Goal: Task Accomplishment & Management: Complete application form

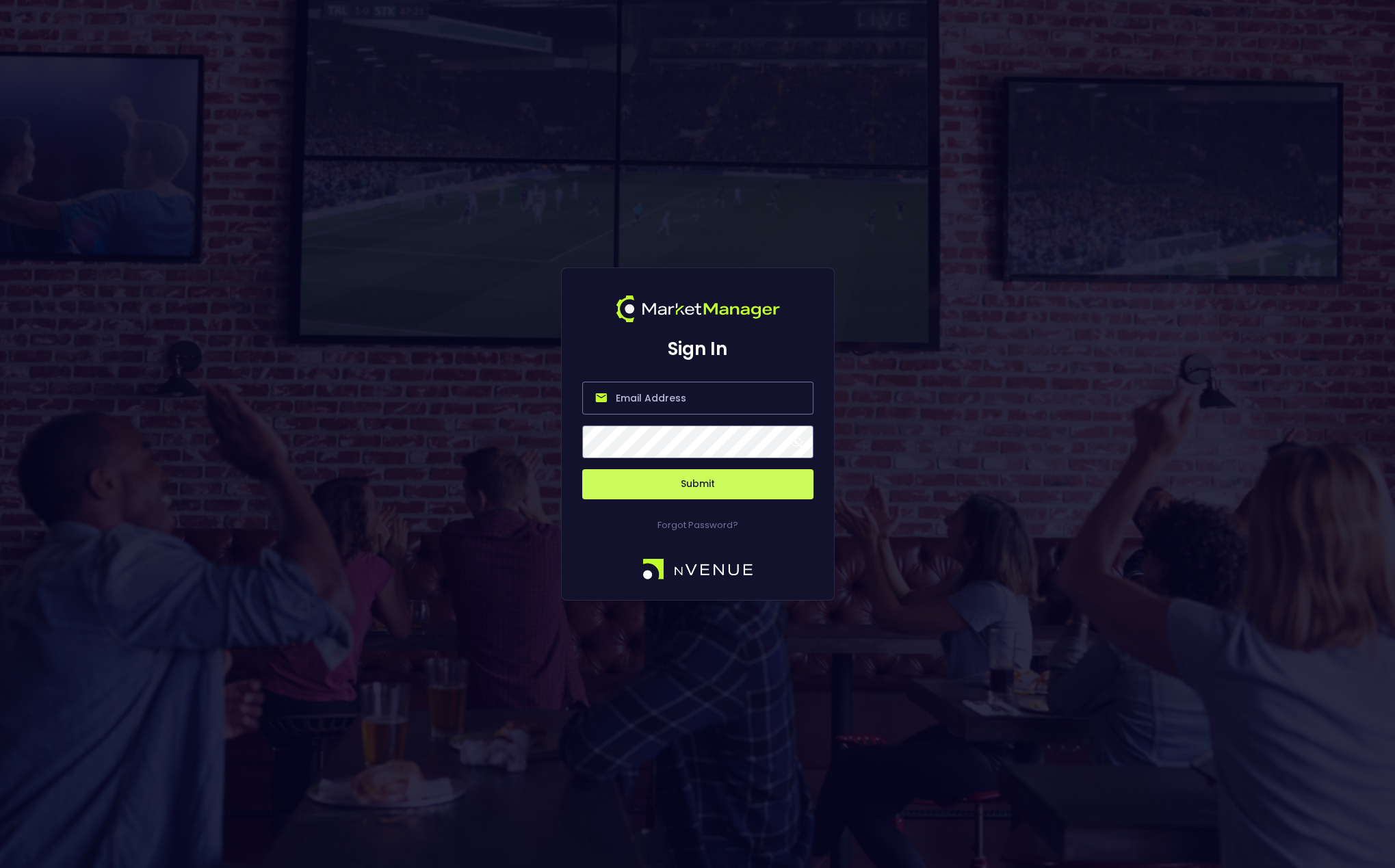
type input "[EMAIL_ADDRESS][DOMAIN_NAME]"
click at [733, 489] on button "Submit" at bounding box center [698, 484] width 231 height 30
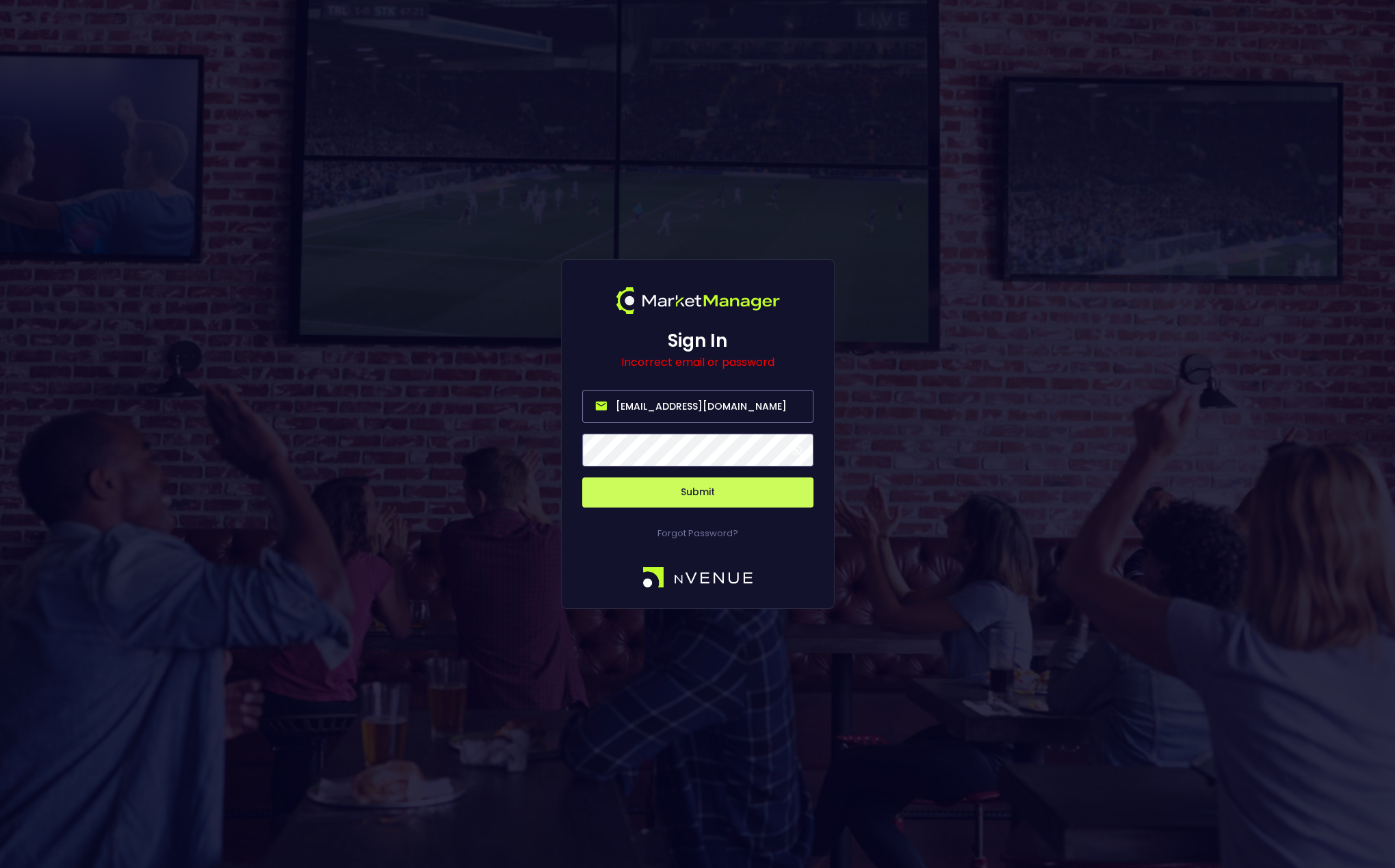
click at [704, 408] on input "[EMAIL_ADDRESS][DOMAIN_NAME]" at bounding box center [698, 406] width 231 height 33
click at [704, 407] on input "[EMAIL_ADDRESS][DOMAIN_NAME]" at bounding box center [698, 406] width 231 height 33
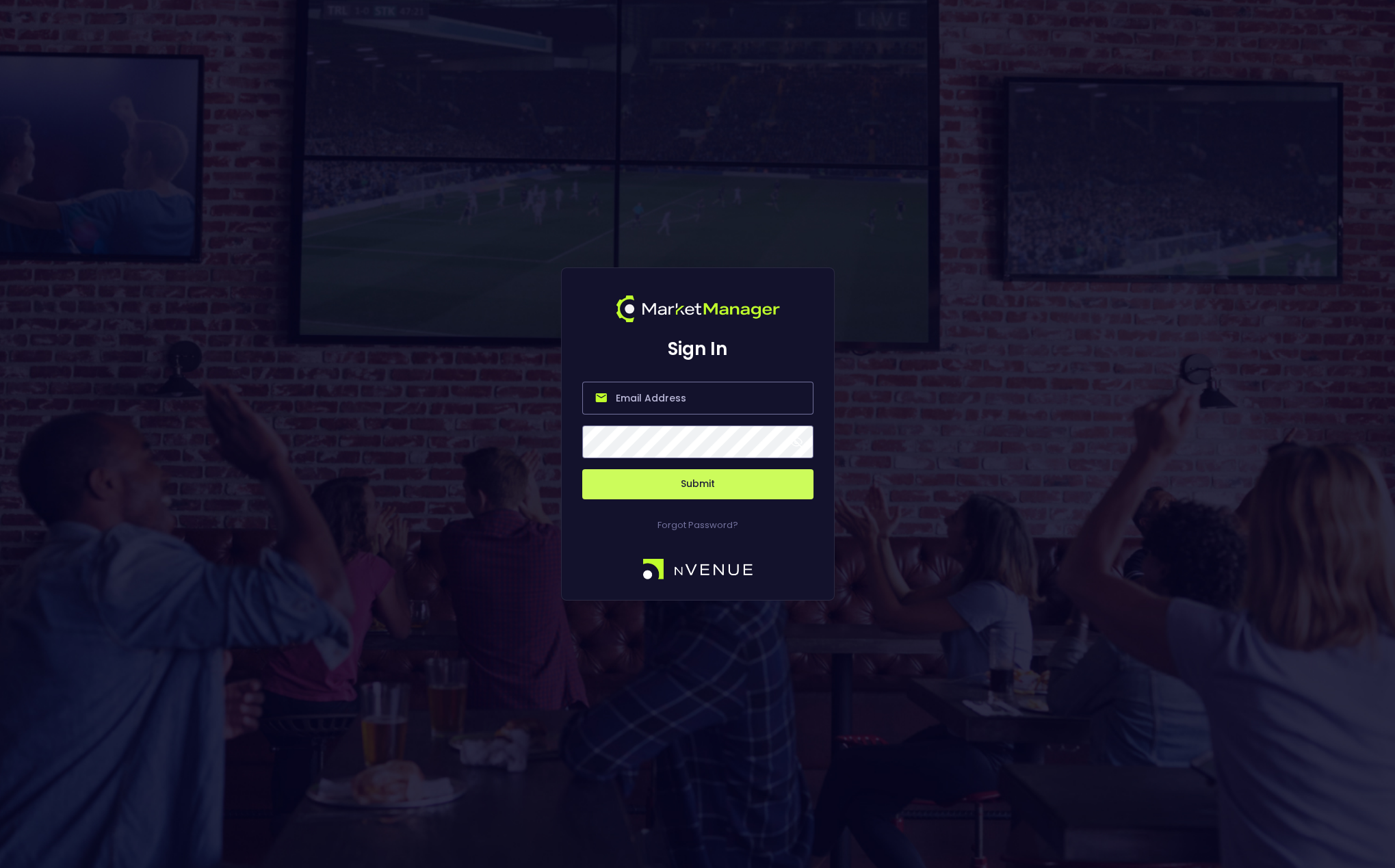
type input "[EMAIL_ADDRESS][DOMAIN_NAME]"
click at [702, 480] on button "Submit" at bounding box center [698, 484] width 231 height 30
